Goal: Task Accomplishment & Management: Manage account settings

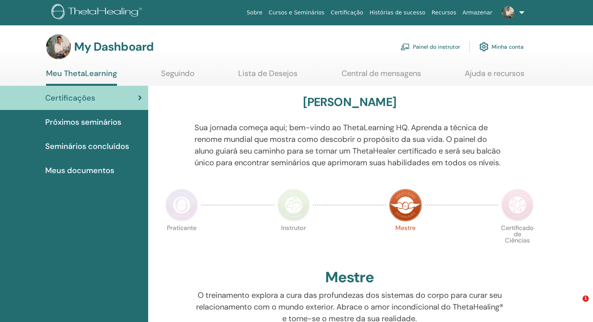
click at [440, 49] on link "Painel do instrutor" at bounding box center [431, 46] width 60 height 17
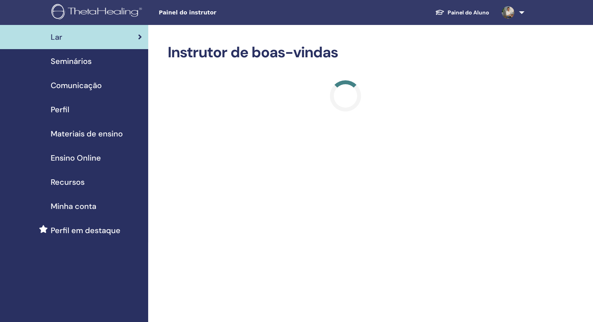
click at [100, 64] on div "Seminários" at bounding box center [74, 61] width 136 height 12
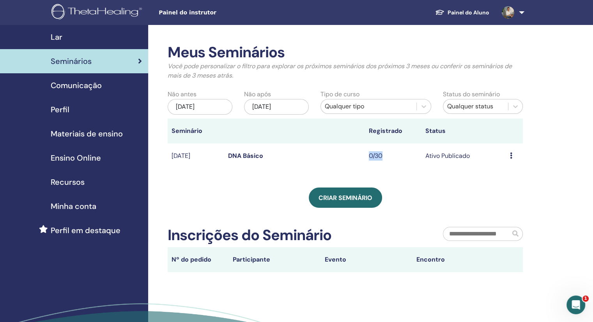
drag, startPoint x: 366, startPoint y: 156, endPoint x: 389, endPoint y: 160, distance: 23.7
click at [389, 160] on td "0/30" at bounding box center [393, 156] width 57 height 25
click at [417, 194] on div "Criar seminário" at bounding box center [345, 198] width 355 height 20
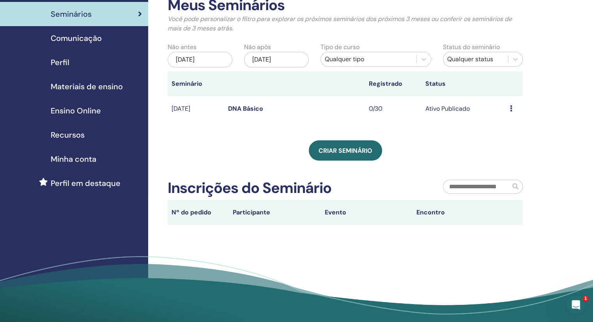
scroll to position [117, 0]
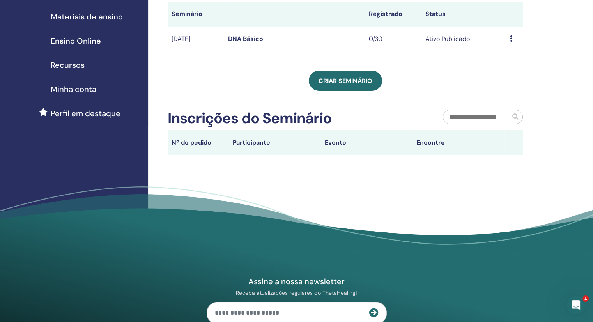
click at [0, 183] on div "Lar Seminários Comunicação Perfil Materiais de ensino Ensino Online" at bounding box center [74, 86] width 148 height 357
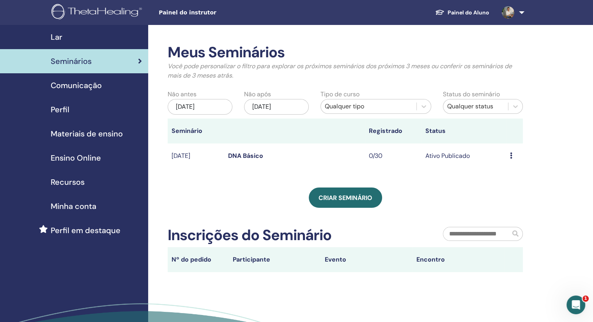
scroll to position [0, 0]
click at [511, 156] on icon at bounding box center [511, 156] width 2 height 6
click at [510, 176] on li "Editar" at bounding box center [510, 174] width 51 height 12
